Goal: Information Seeking & Learning: Find specific page/section

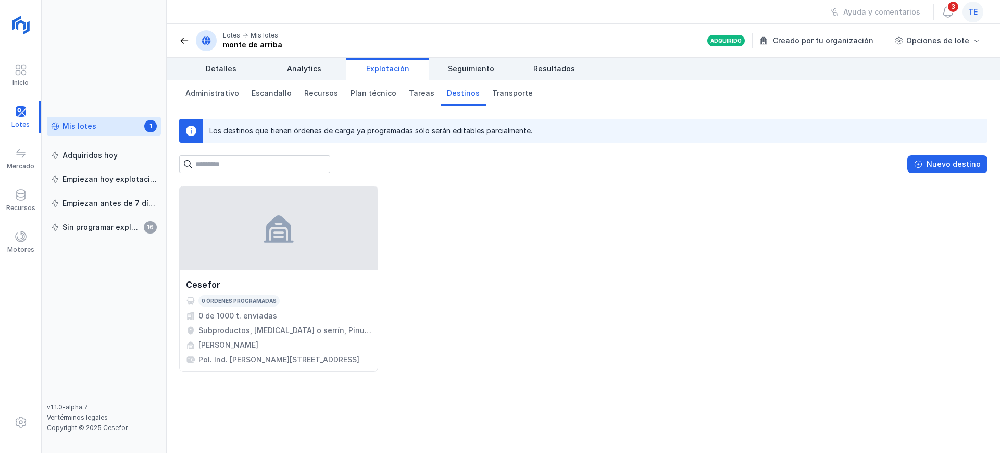
click at [969, 11] on span "te" at bounding box center [972, 12] width 9 height 10
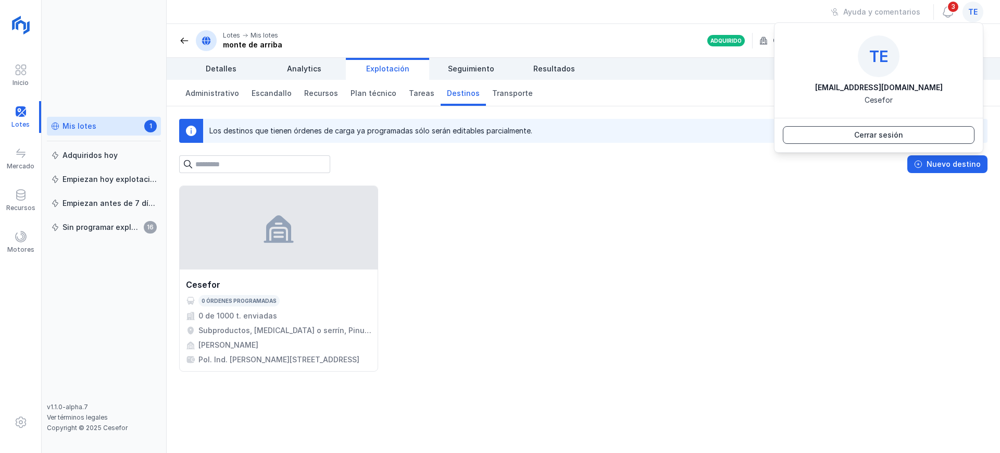
click at [886, 135] on div "Cerrar sesión" at bounding box center [878, 135] width 49 height 10
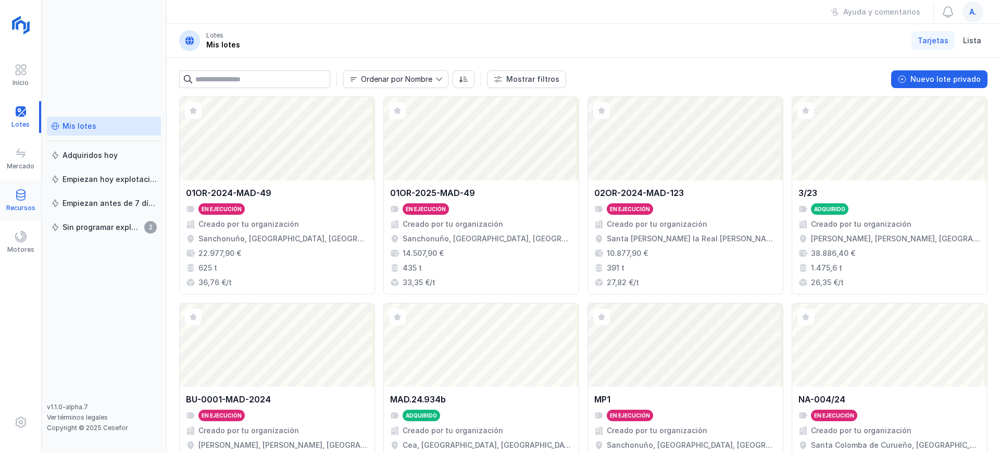
click at [19, 204] on div "Recursos" at bounding box center [20, 208] width 29 height 8
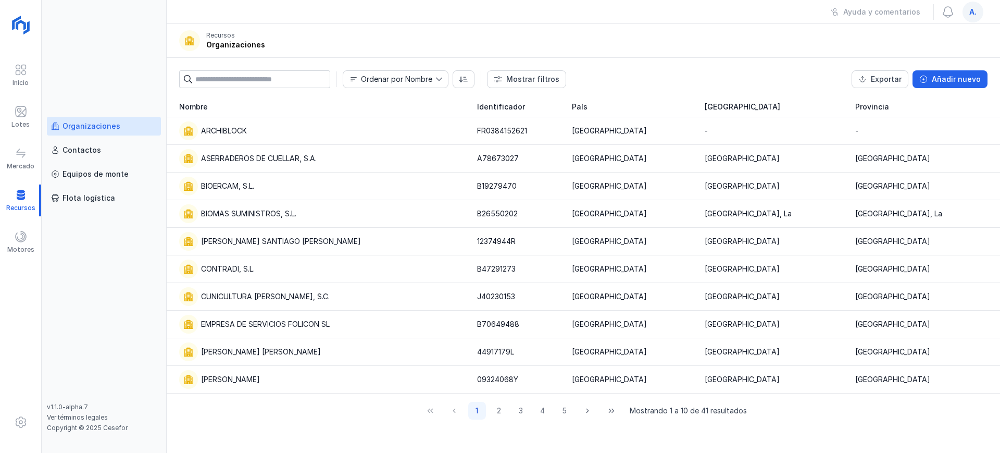
click at [97, 124] on div "Organizaciones" at bounding box center [92, 126] width 58 height 10
click at [502, 413] on button "2" at bounding box center [499, 411] width 18 height 18
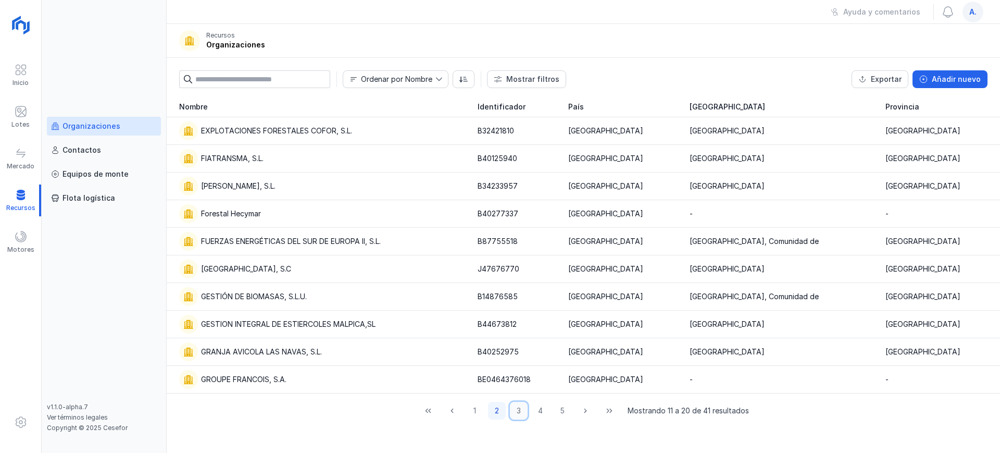
click at [521, 413] on button "3" at bounding box center [519, 411] width 18 height 18
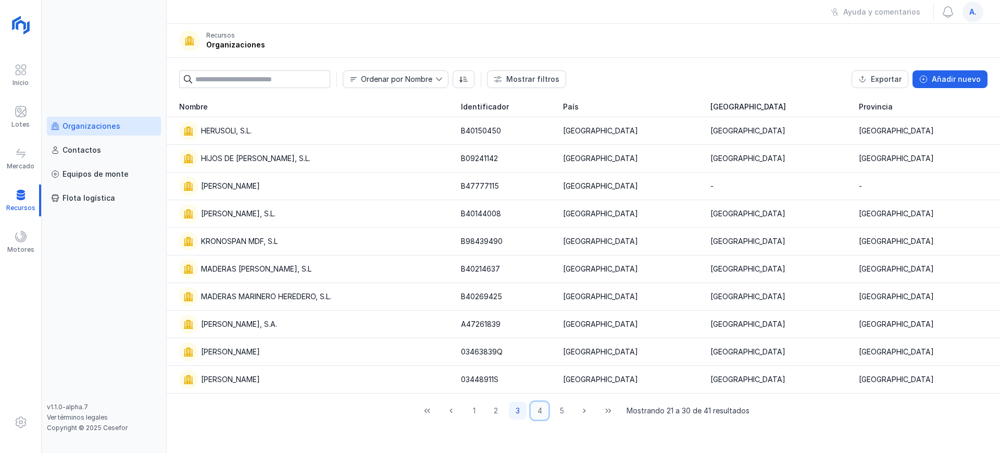
click at [539, 411] on button "4" at bounding box center [540, 411] width 18 height 18
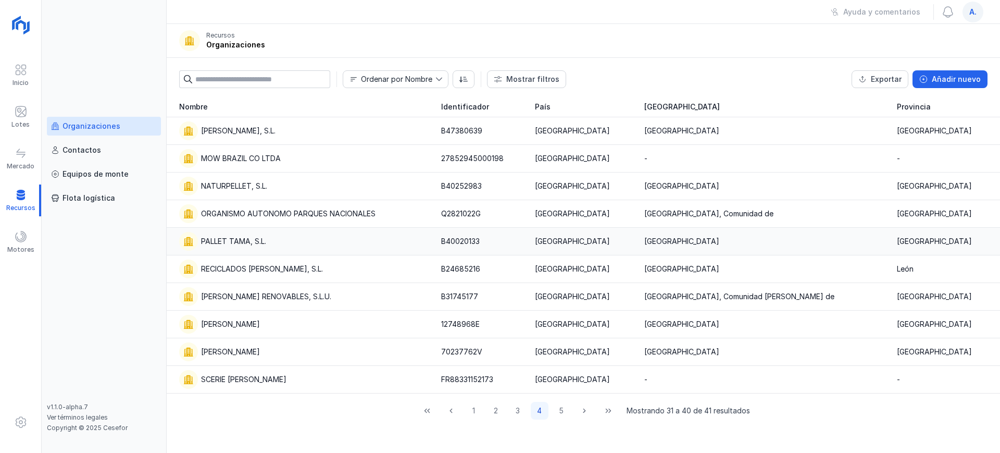
click at [282, 241] on div "PALLET TAMA, S.L." at bounding box center [303, 241] width 249 height 19
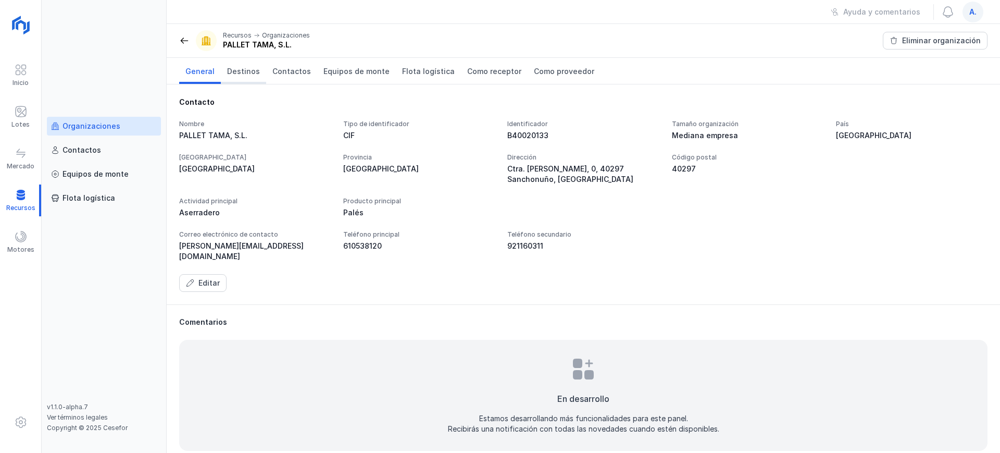
click at [244, 68] on span "Destinos" at bounding box center [243, 71] width 33 height 10
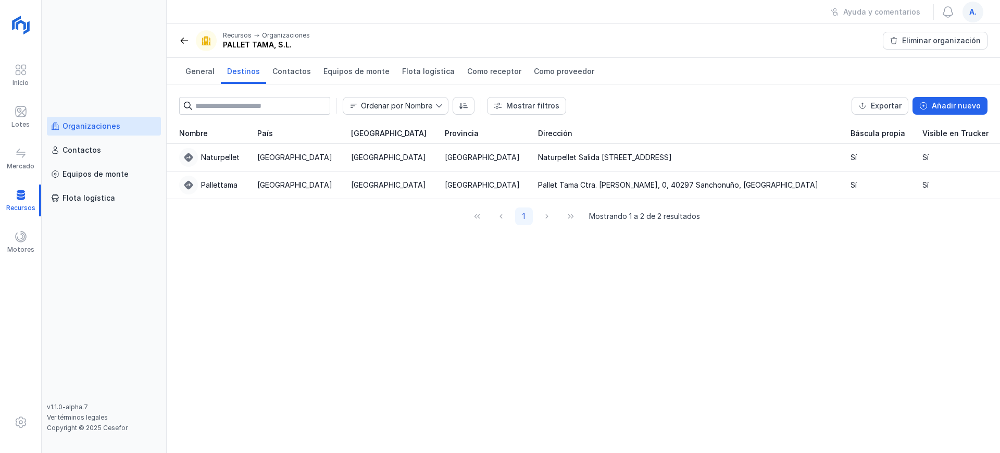
click at [107, 128] on div "Organizaciones" at bounding box center [92, 126] width 58 height 10
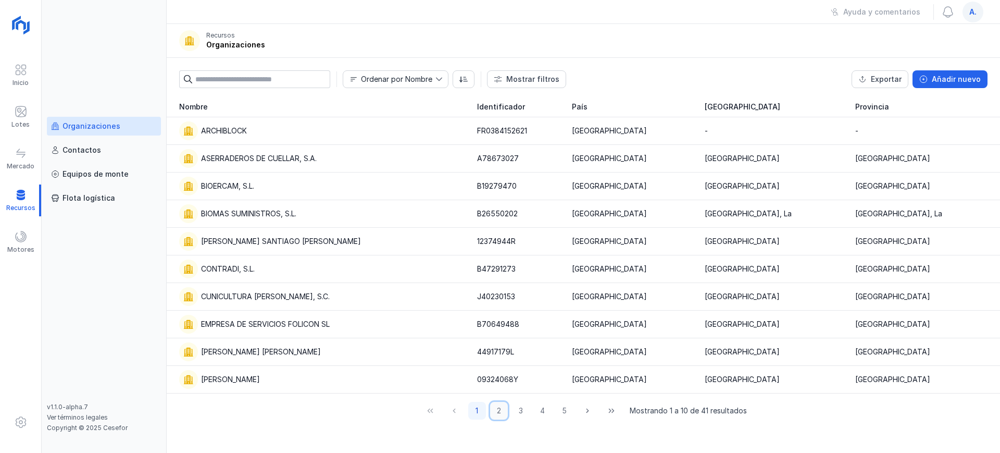
click at [501, 413] on button "2" at bounding box center [499, 411] width 18 height 18
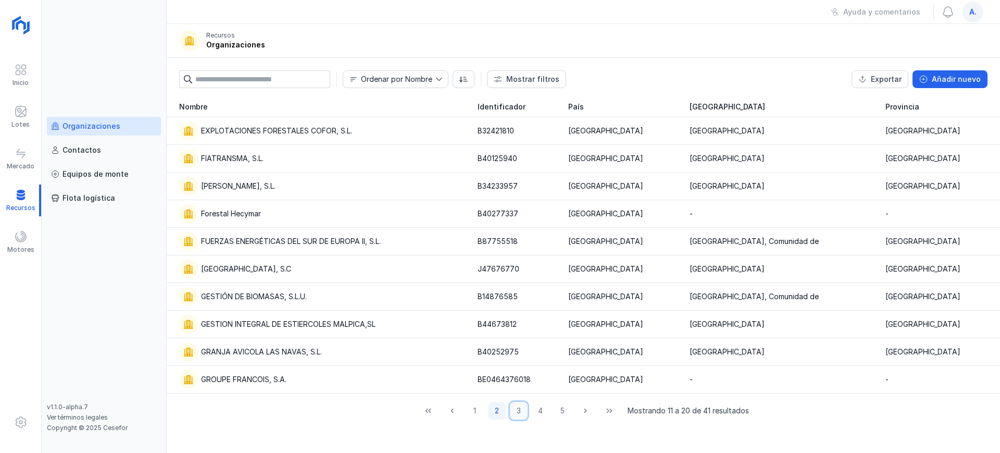
click at [519, 414] on button "3" at bounding box center [519, 411] width 18 height 18
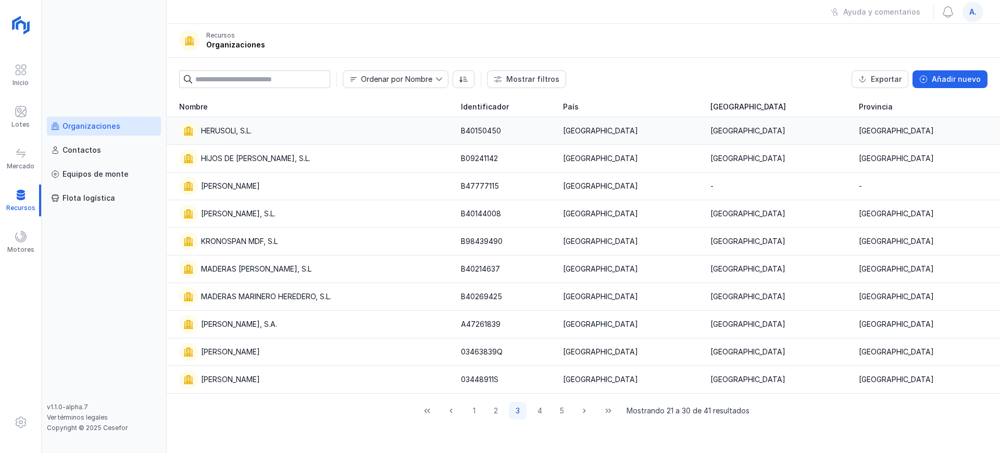
click at [269, 125] on div "HERUSOLI, S.L." at bounding box center [313, 130] width 269 height 19
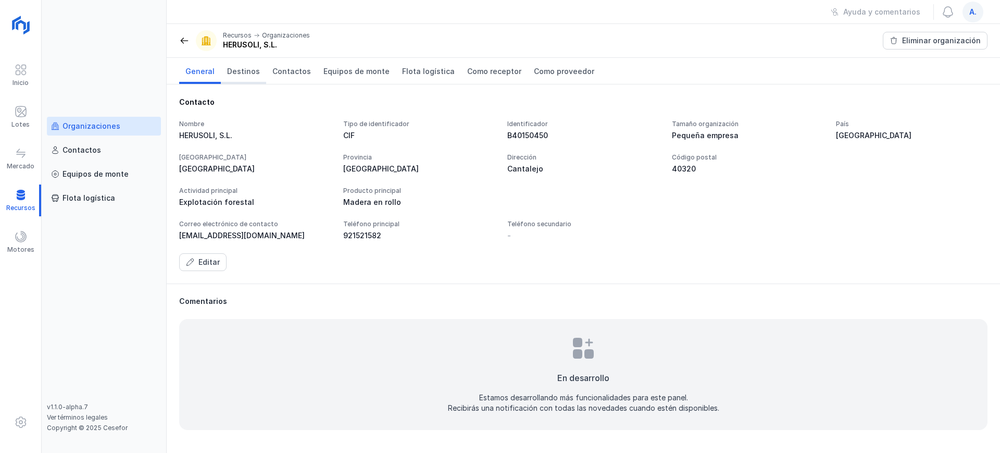
click at [240, 71] on span "Destinos" at bounding box center [243, 71] width 33 height 10
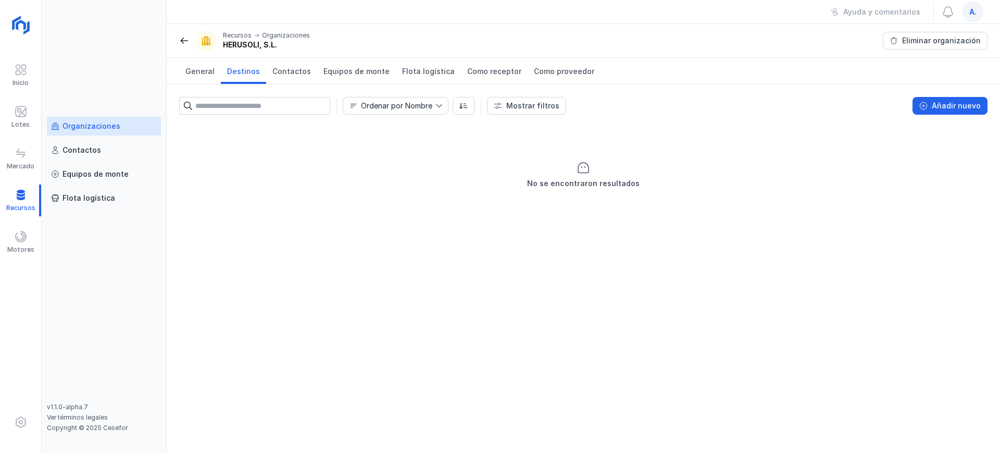
click at [970, 7] on span "a." at bounding box center [972, 12] width 7 height 10
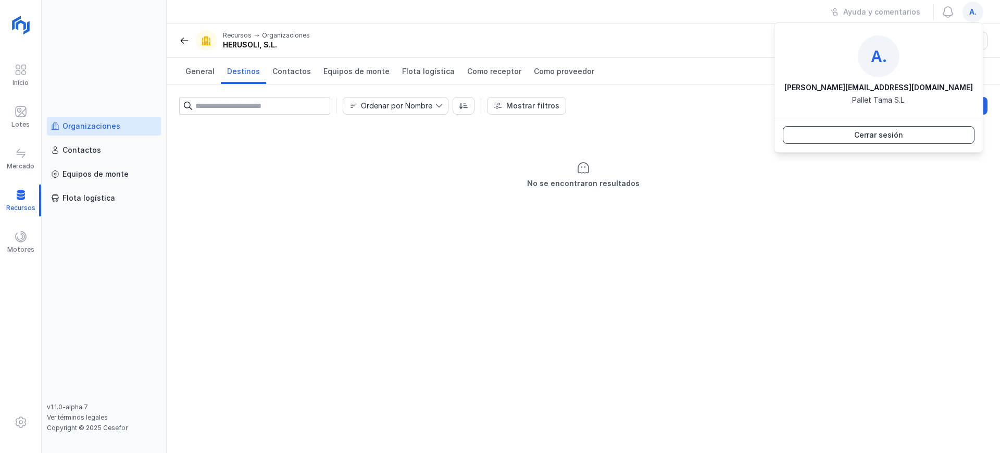
click at [858, 134] on div "Cerrar sesión" at bounding box center [878, 135] width 49 height 10
